Goal: Information Seeking & Learning: Learn about a topic

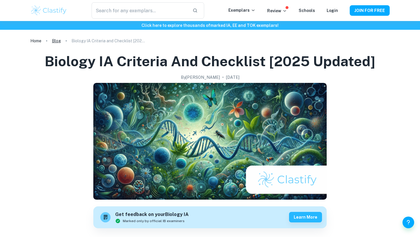
click at [58, 40] on link "Blog" at bounding box center [56, 41] width 9 height 8
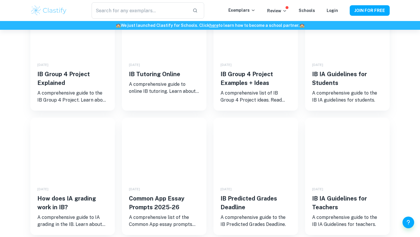
scroll to position [245, 0]
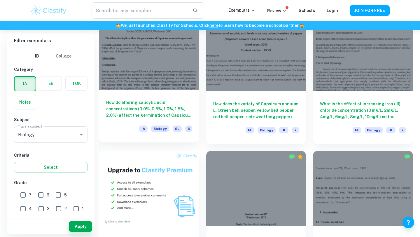
scroll to position [321, 0]
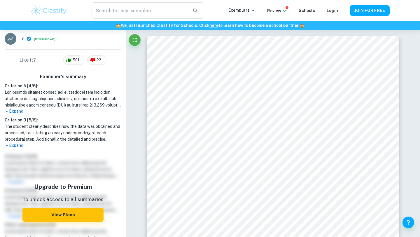
scroll to position [140, 0]
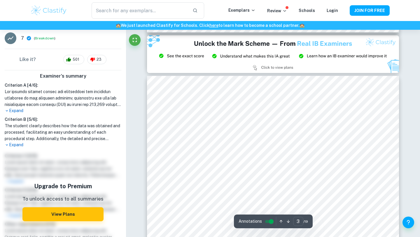
type input "2"
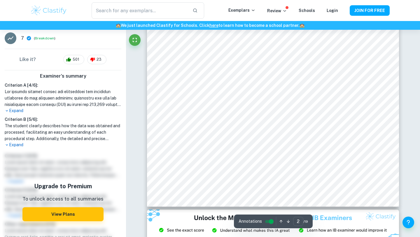
scroll to position [498, 0]
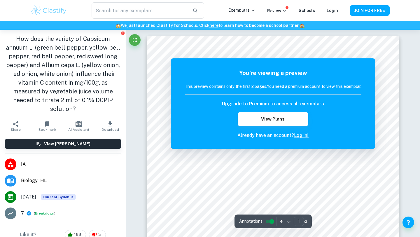
scroll to position [182, 0]
